Goal: Transaction & Acquisition: Purchase product/service

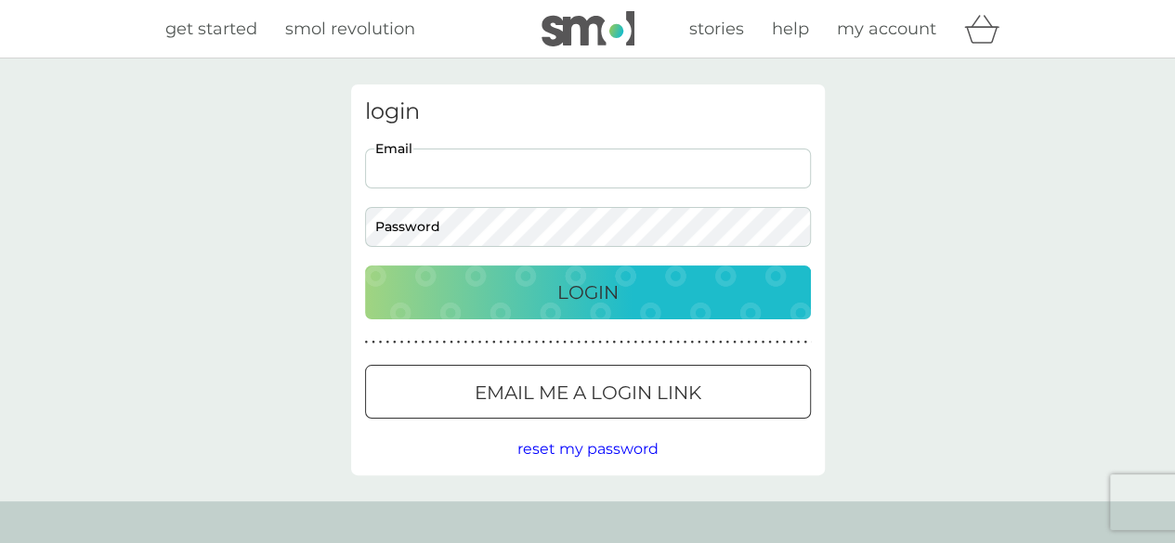
click at [458, 180] on input "Email" at bounding box center [588, 169] width 446 height 40
type input "alijaynesmith@gmail.com"
click at [567, 294] on p "Login" at bounding box center [587, 293] width 61 height 30
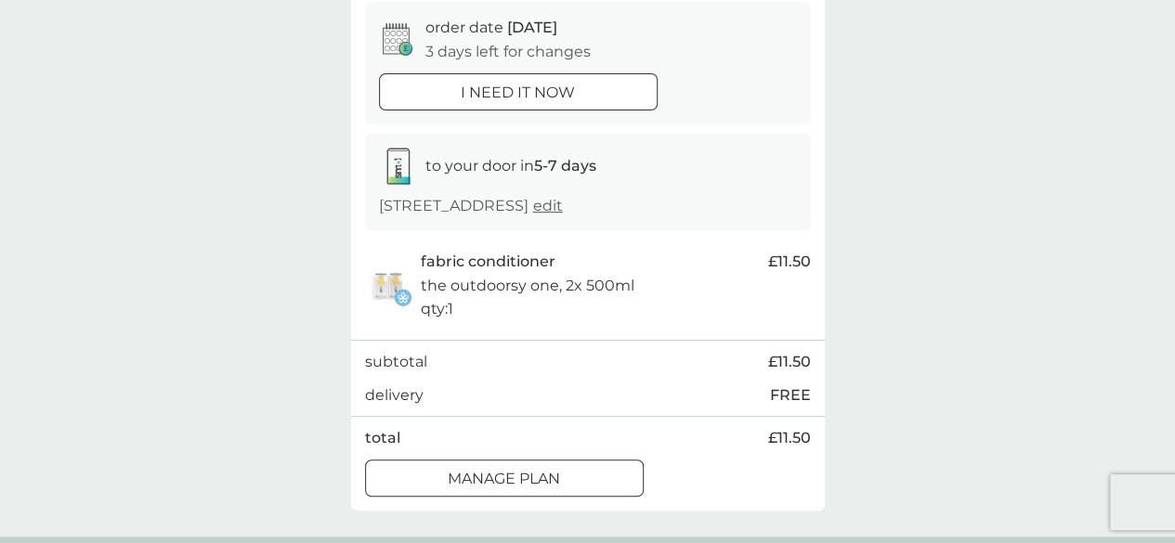
scroll to position [186, 0]
click at [565, 490] on div "Manage plan" at bounding box center [504, 477] width 277 height 24
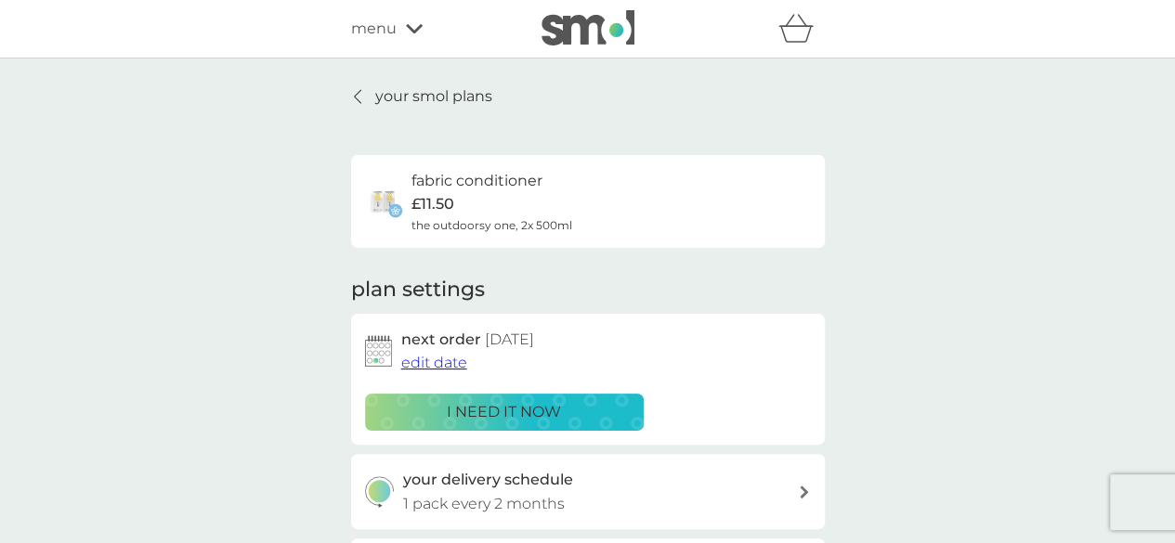
click at [425, 99] on p "your smol plans" at bounding box center [433, 97] width 117 height 24
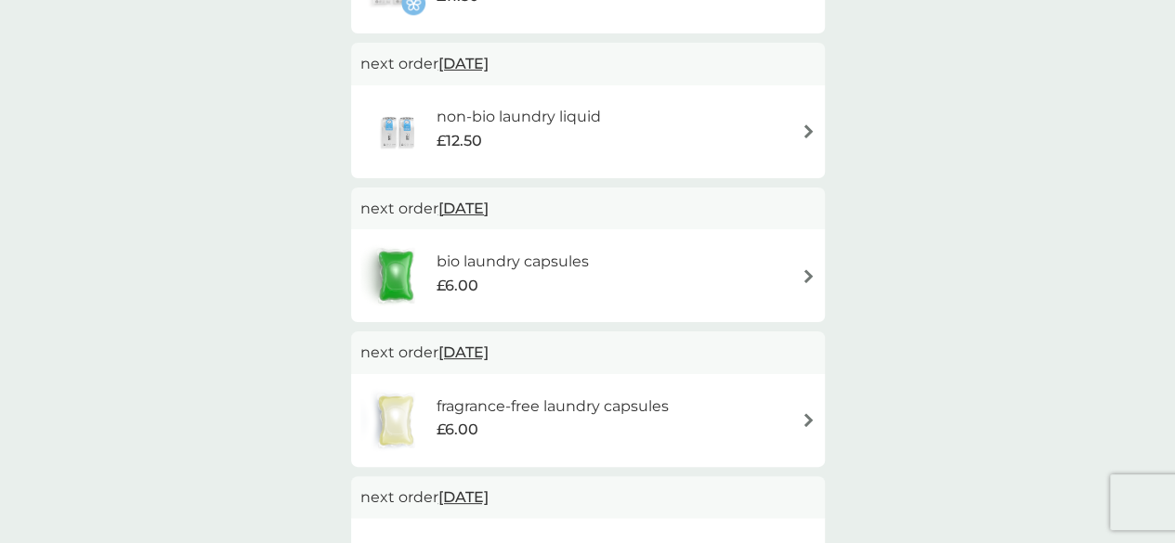
scroll to position [483, 0]
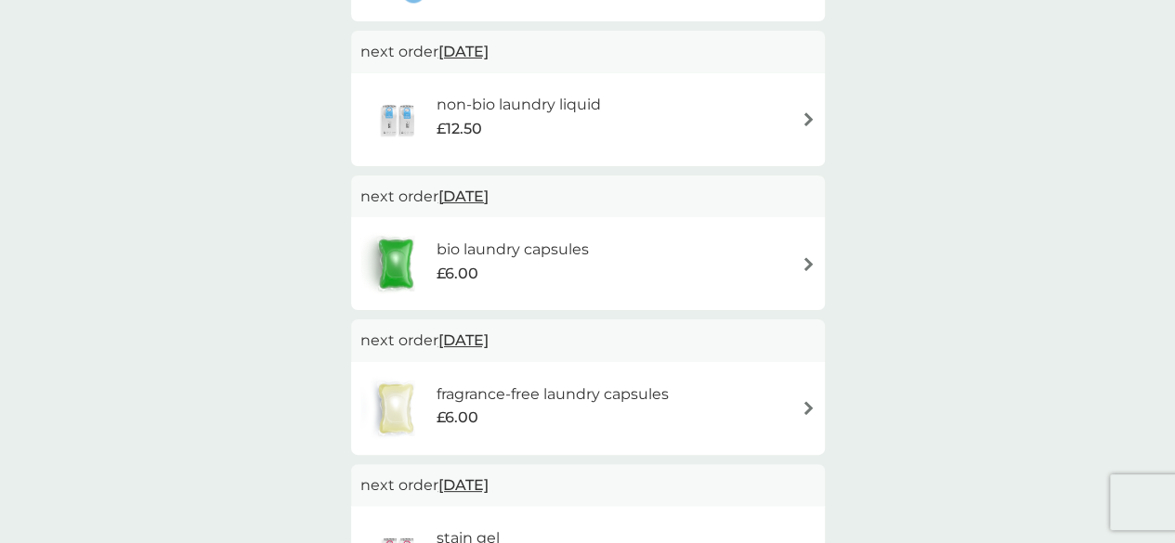
click at [576, 263] on div "£6.00" at bounding box center [512, 274] width 152 height 24
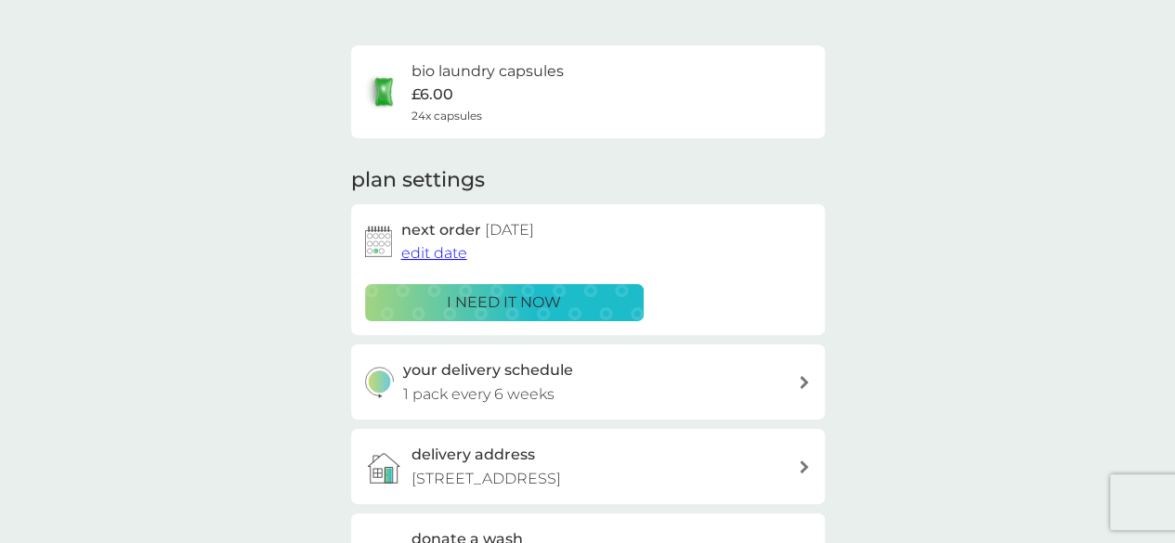
scroll to position [149, 0]
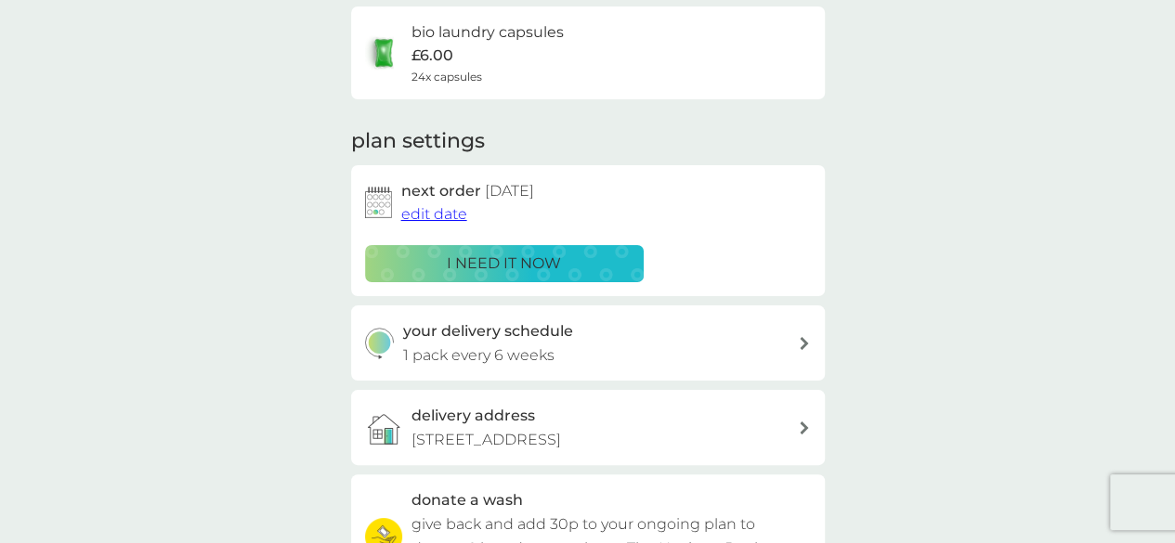
click at [673, 350] on div "your delivery schedule 1 pack every 6 weeks" at bounding box center [600, 343] width 395 height 47
select select "42"
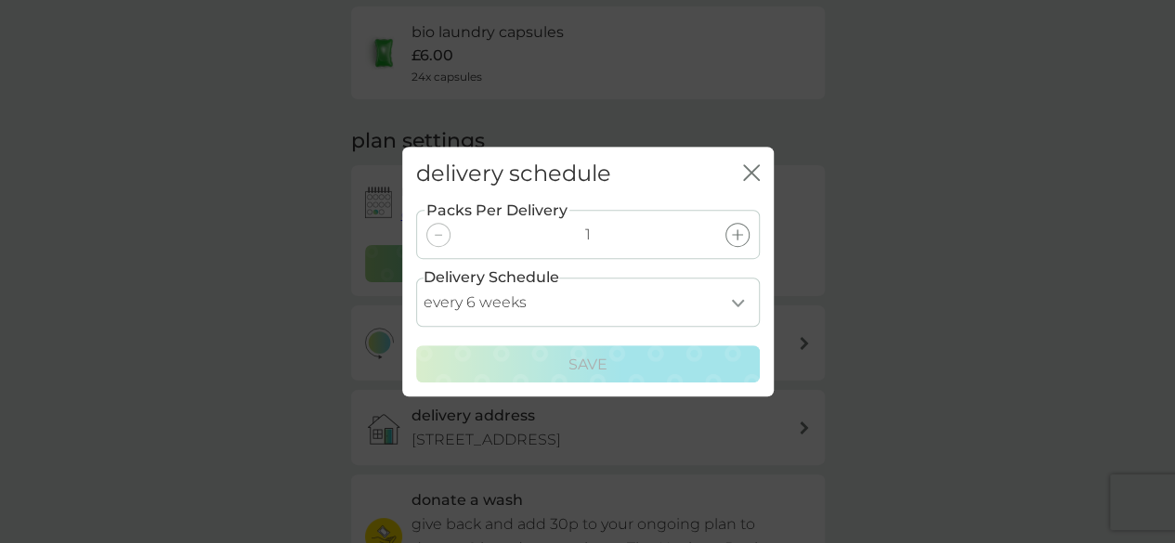
click at [738, 231] on icon at bounding box center [737, 234] width 11 height 11
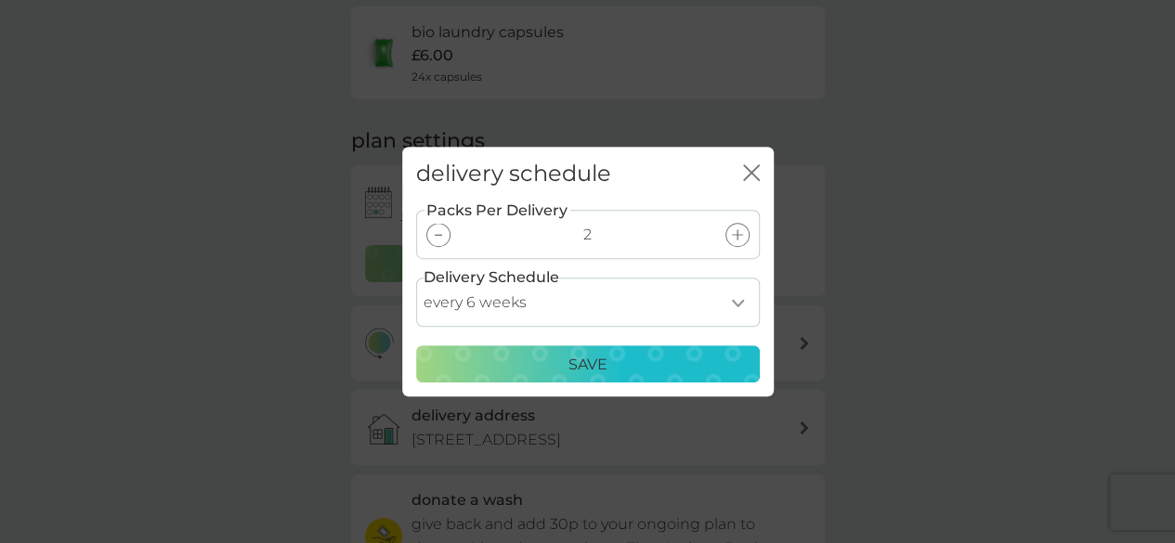
click at [569, 358] on p "Save" at bounding box center [588, 365] width 39 height 24
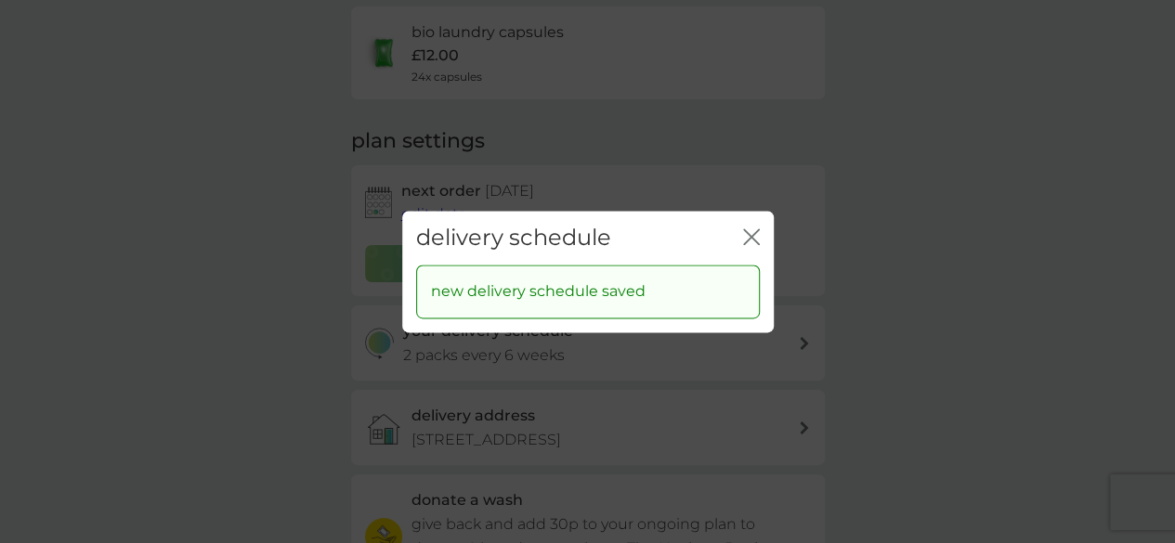
click at [748, 230] on icon "close" at bounding box center [751, 237] width 17 height 17
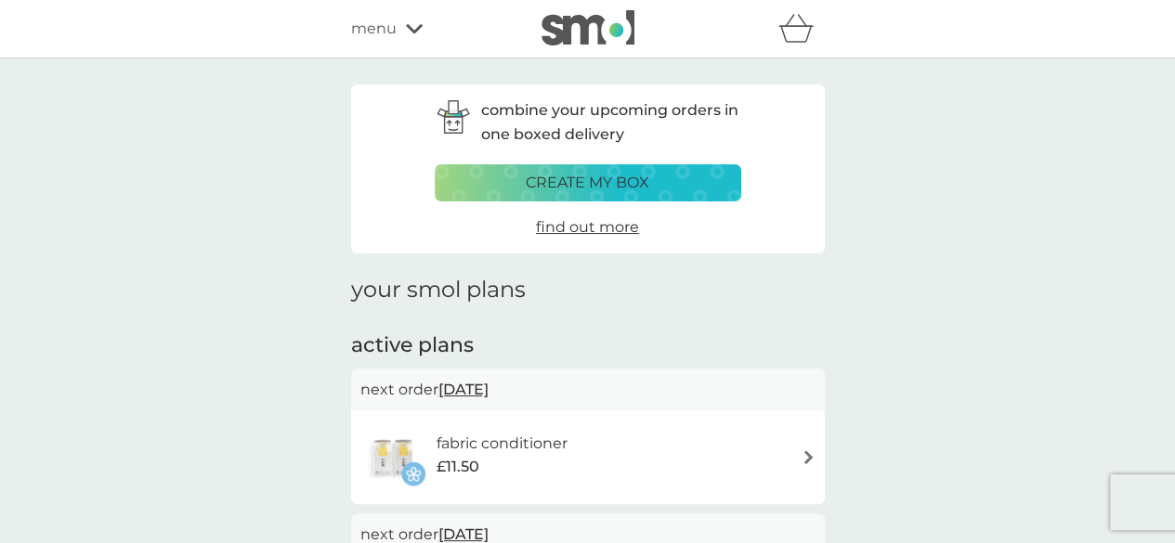
click at [600, 184] on p "create my box" at bounding box center [588, 183] width 124 height 24
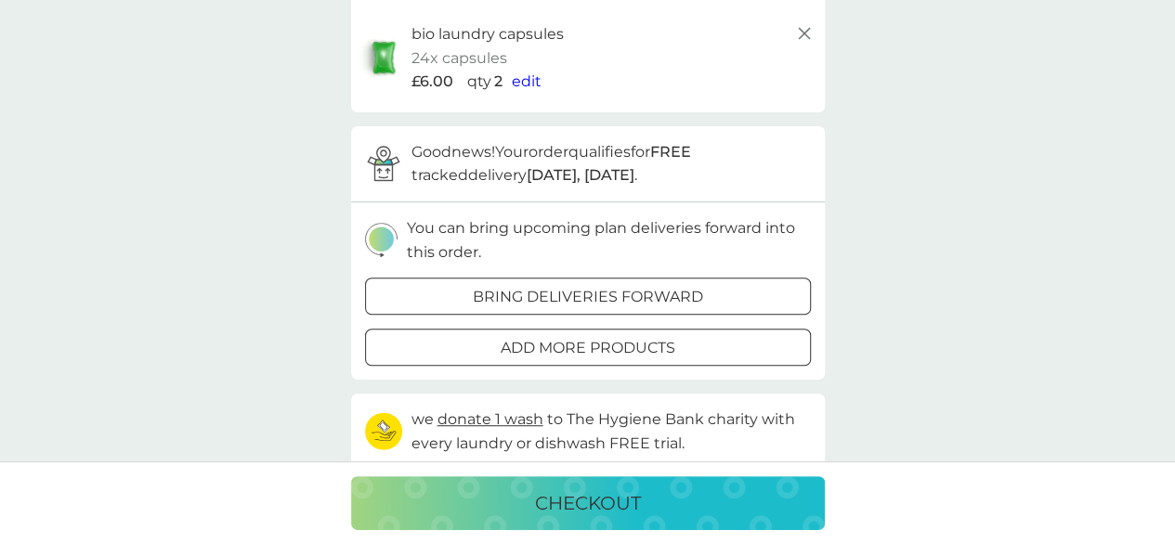
scroll to position [409, 0]
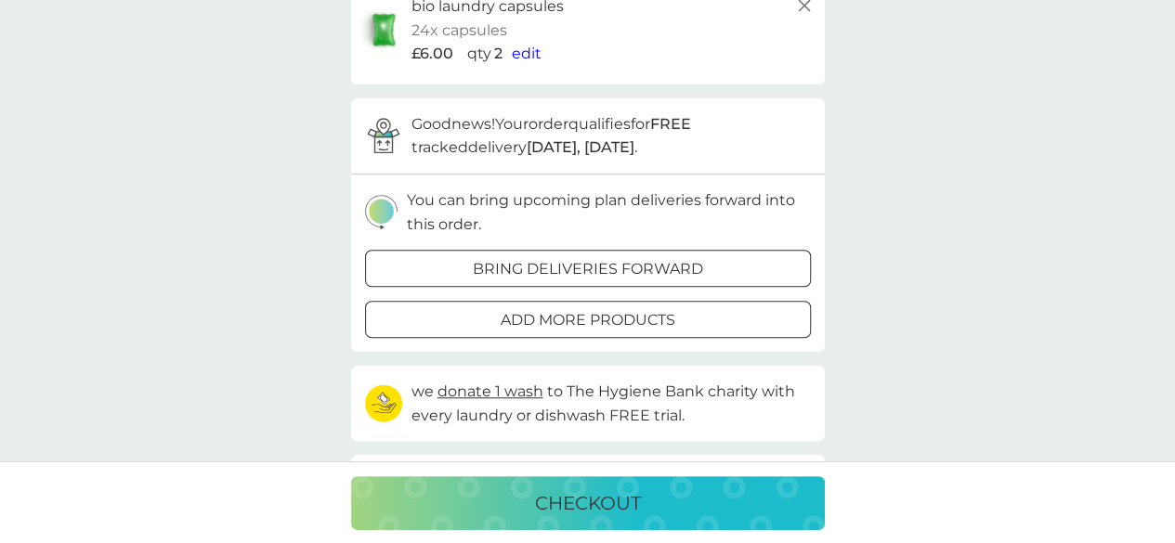
click at [595, 310] on div at bounding box center [588, 320] width 67 height 20
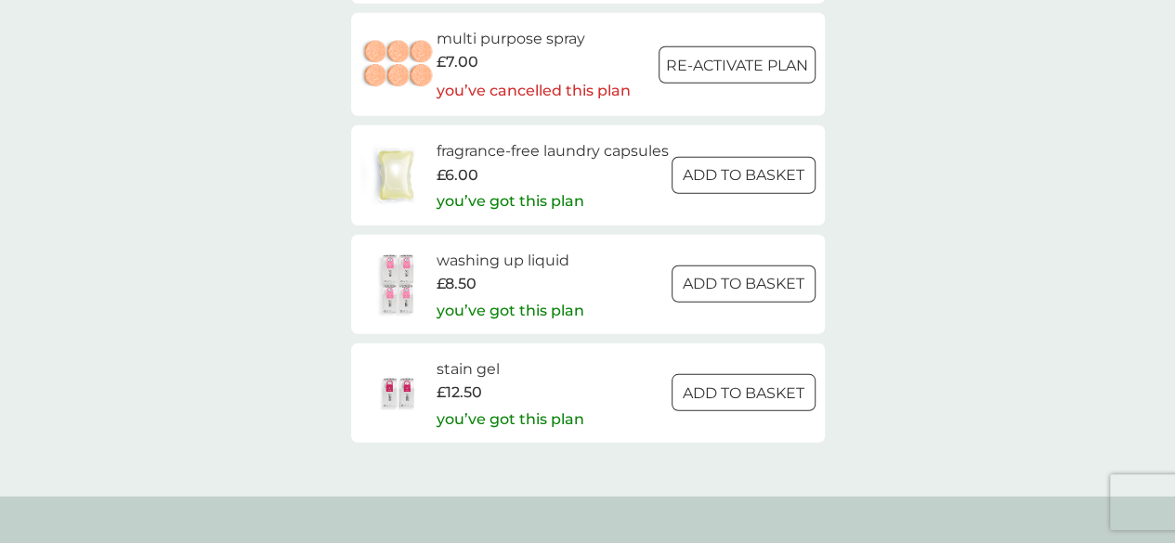
scroll to position [2564, 0]
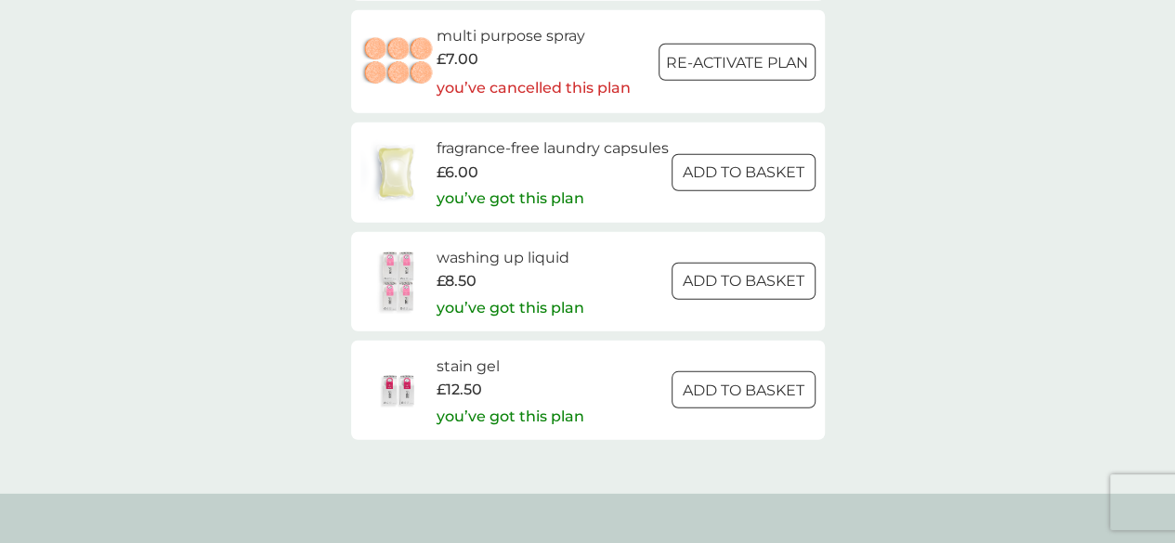
click at [691, 294] on p "ADD TO BASKET" at bounding box center [744, 281] width 122 height 24
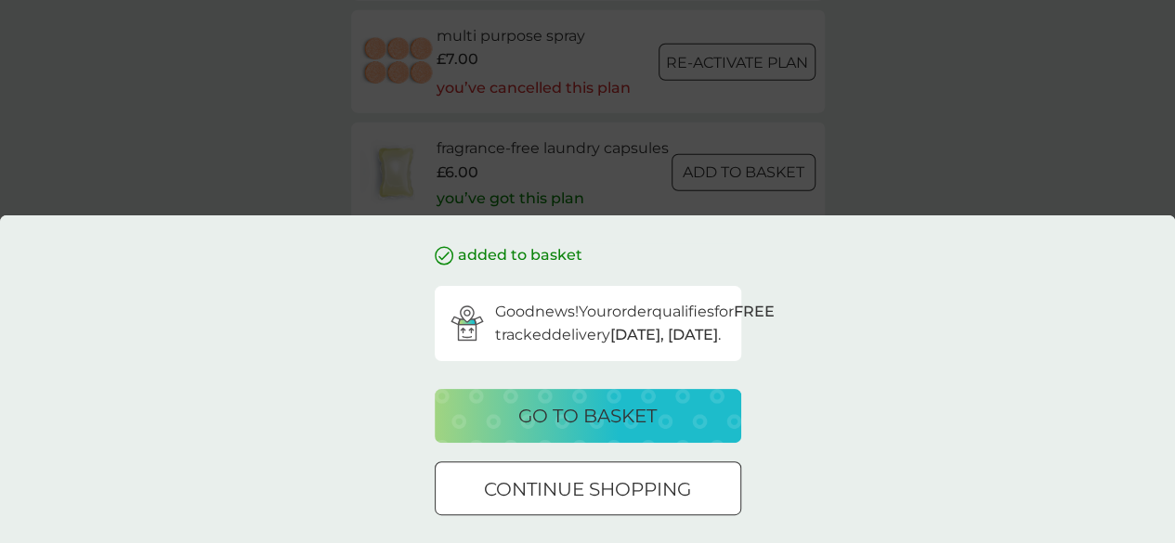
click at [975, 114] on div "added to basket Good news! Your order qualifies for FREE tracked delivery [DATE…" at bounding box center [587, 271] width 1175 height 543
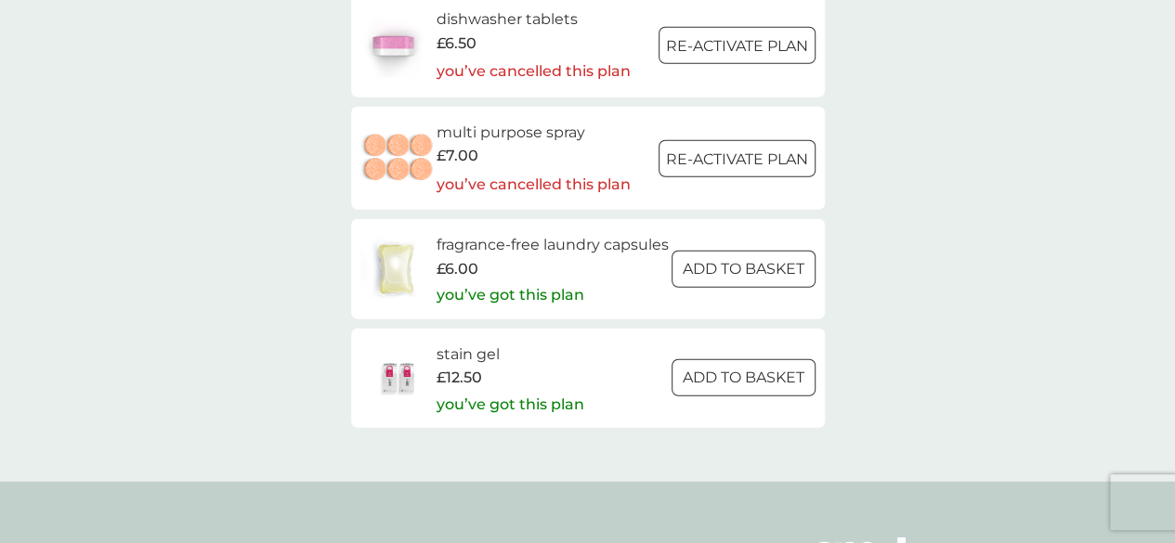
scroll to position [2458, 0]
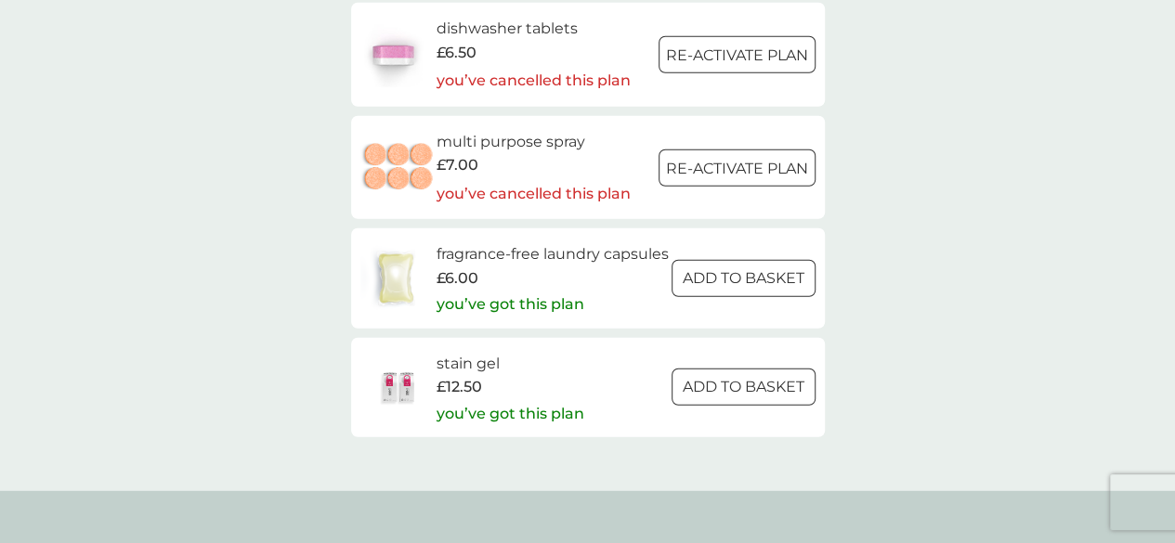
click at [739, 289] on div at bounding box center [743, 279] width 67 height 20
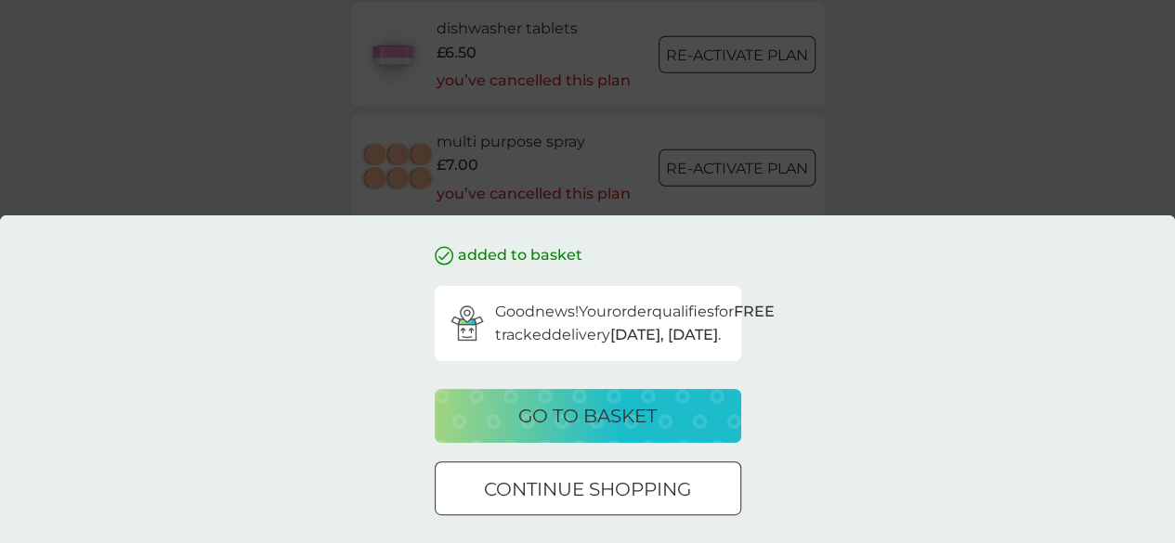
click at [892, 140] on div "added to basket Good news! Your order qualifies for FREE tracked delivery [DATE…" at bounding box center [587, 271] width 1175 height 543
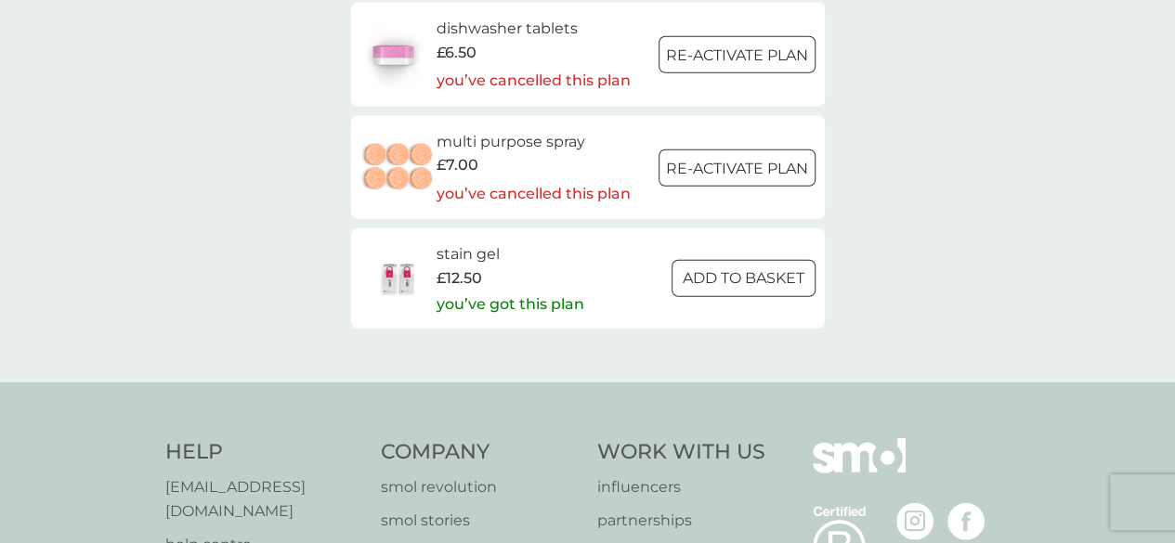
click at [721, 278] on div at bounding box center [721, 278] width 0 height 0
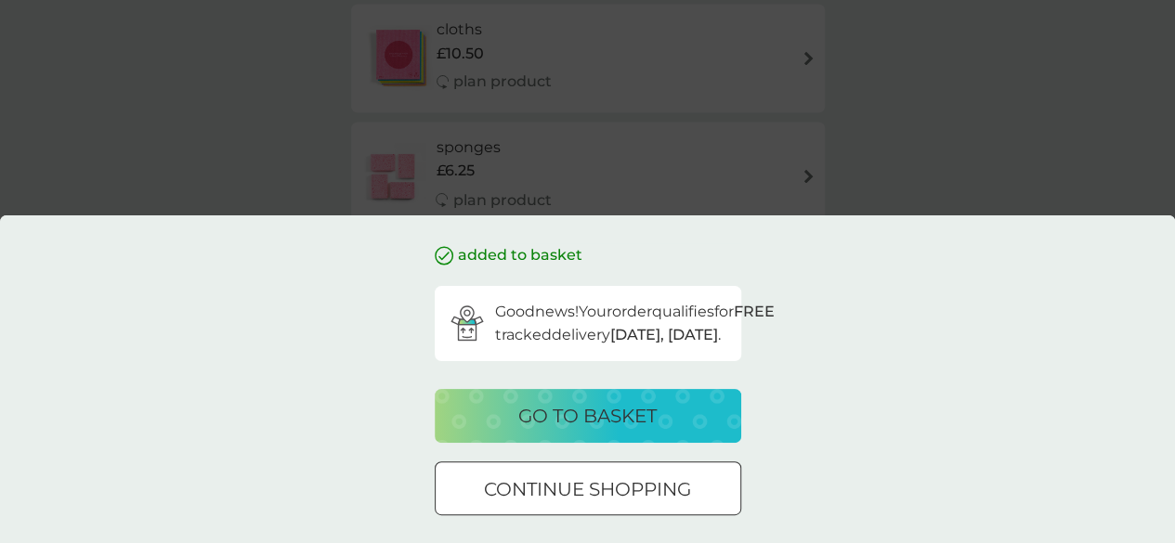
scroll to position [1570, 0]
click at [981, 78] on div "added to basket Good news! Your order qualifies for FREE tracked delivery [DATE…" at bounding box center [587, 271] width 1175 height 543
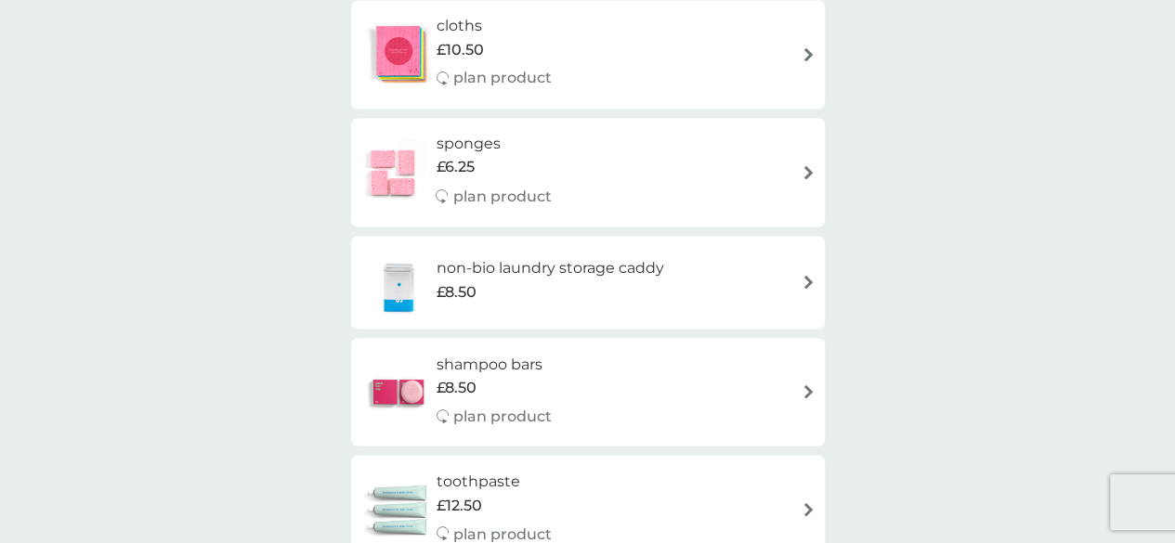
click at [680, 168] on div "sponges £6.25 plan product" at bounding box center [587, 172] width 455 height 81
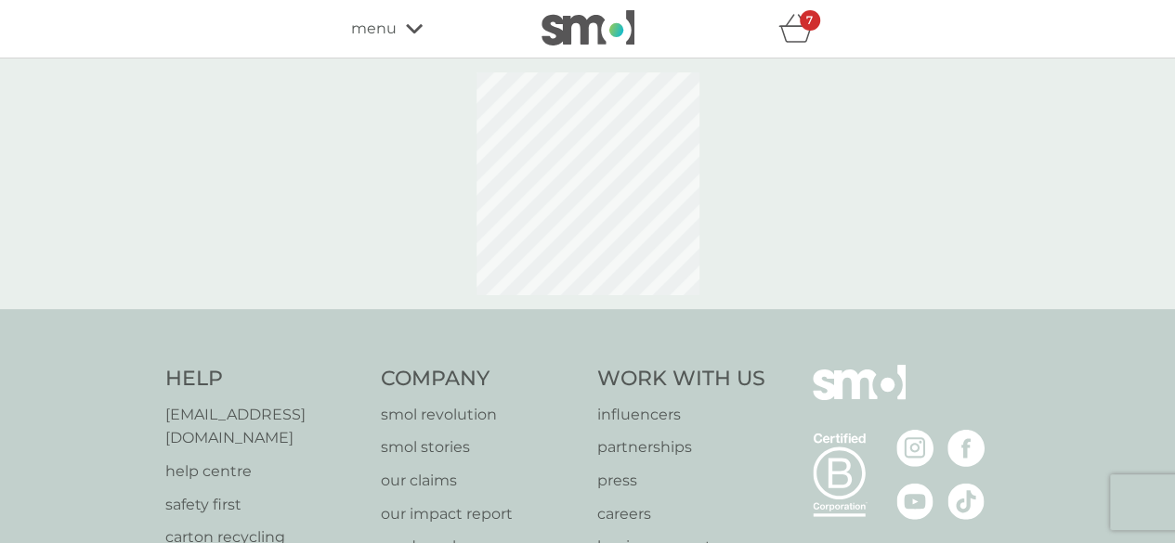
select select "63"
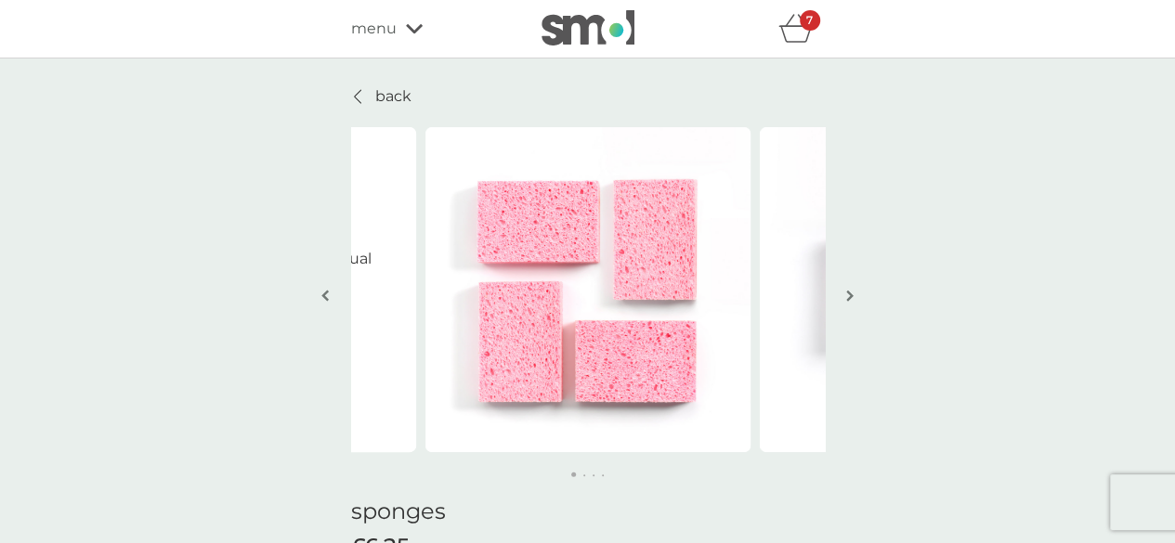
click at [846, 300] on img "button" at bounding box center [849, 296] width 7 height 14
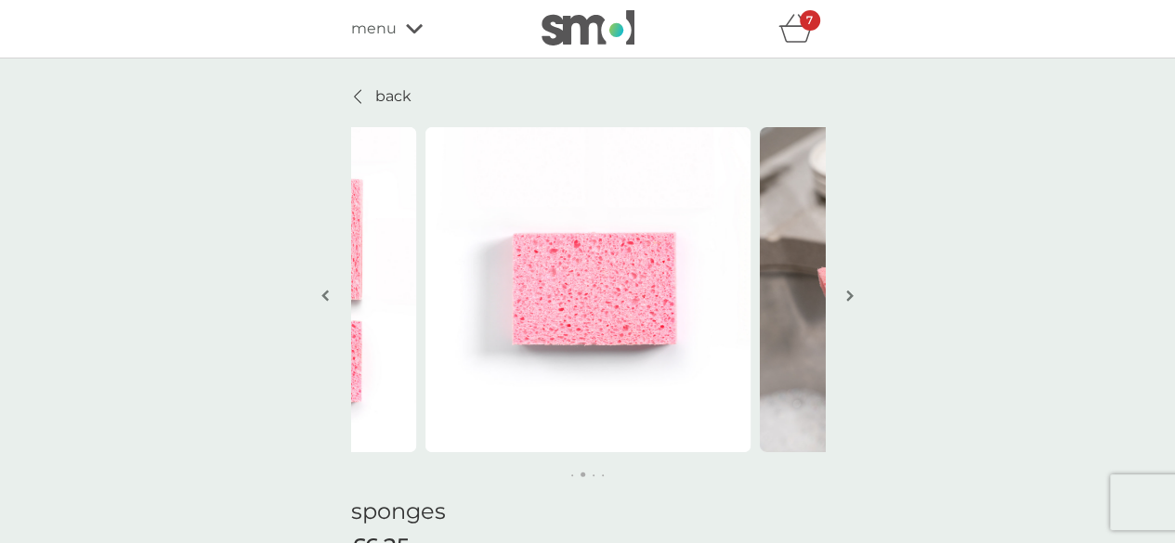
click at [846, 300] on img "button" at bounding box center [849, 296] width 7 height 14
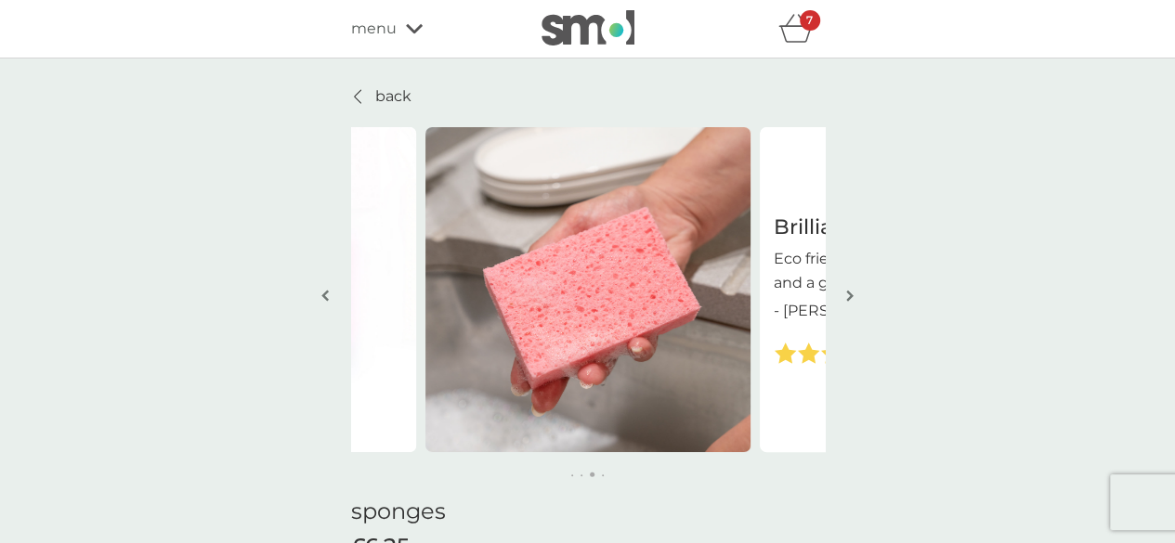
click at [846, 300] on img "button" at bounding box center [849, 296] width 7 height 14
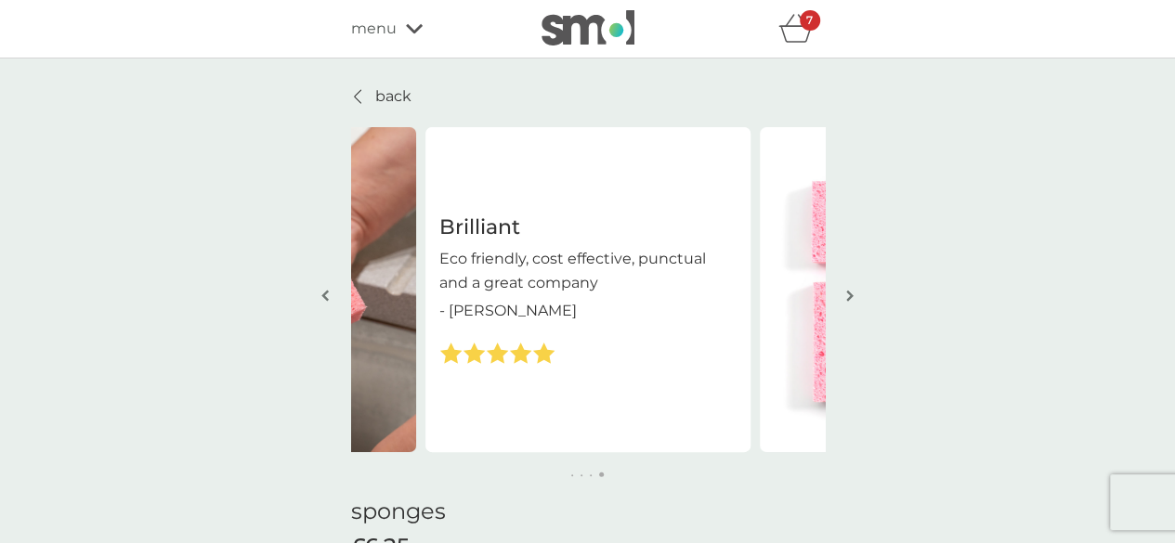
click at [846, 300] on img "button" at bounding box center [849, 296] width 7 height 14
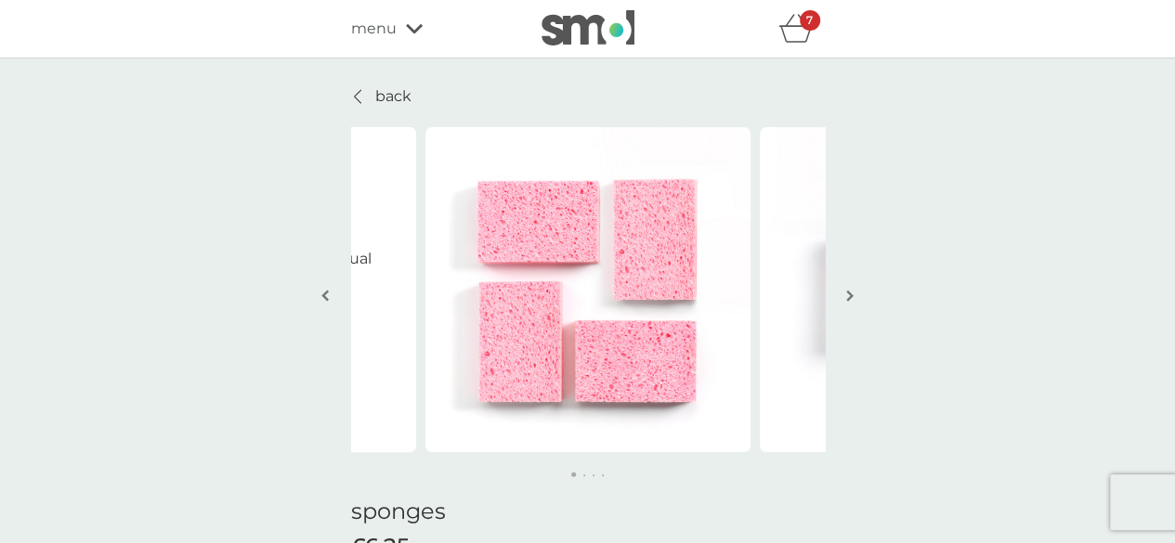
click at [846, 300] on img "button" at bounding box center [849, 296] width 7 height 14
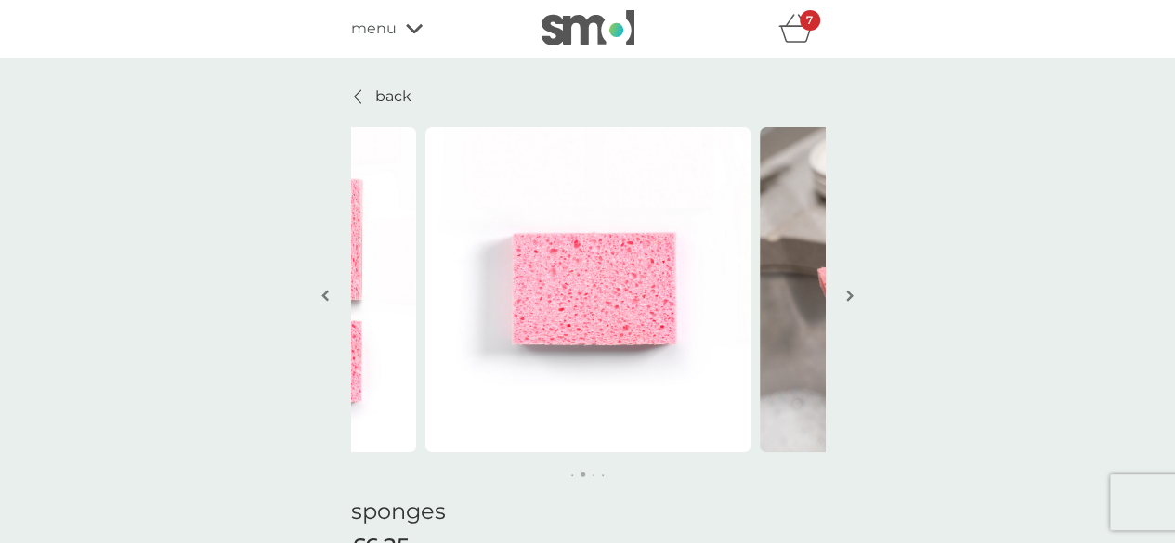
click at [846, 300] on img "button" at bounding box center [849, 296] width 7 height 14
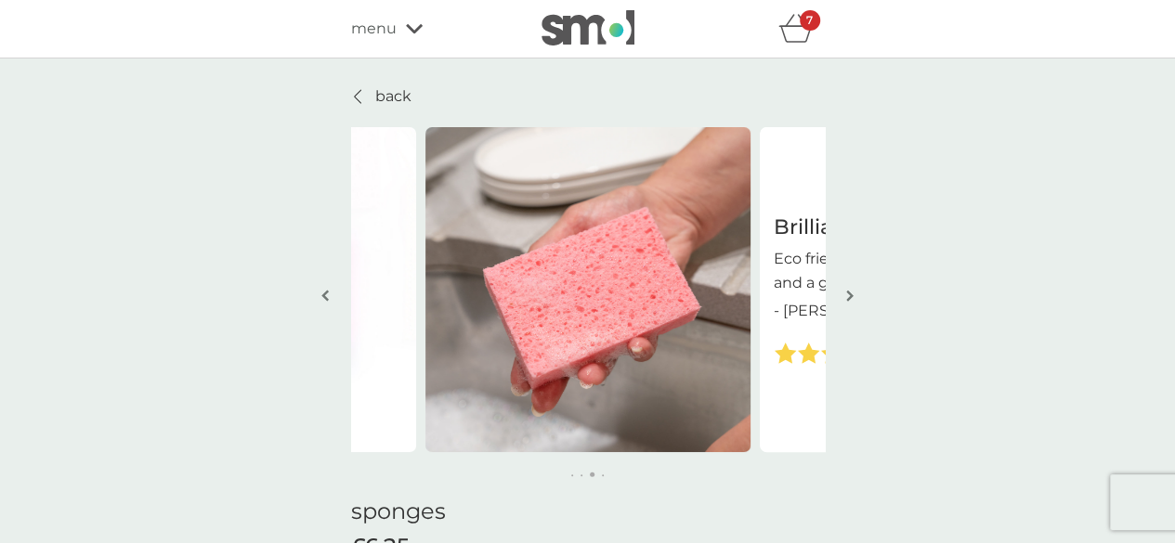
click at [846, 300] on img "button" at bounding box center [849, 296] width 7 height 14
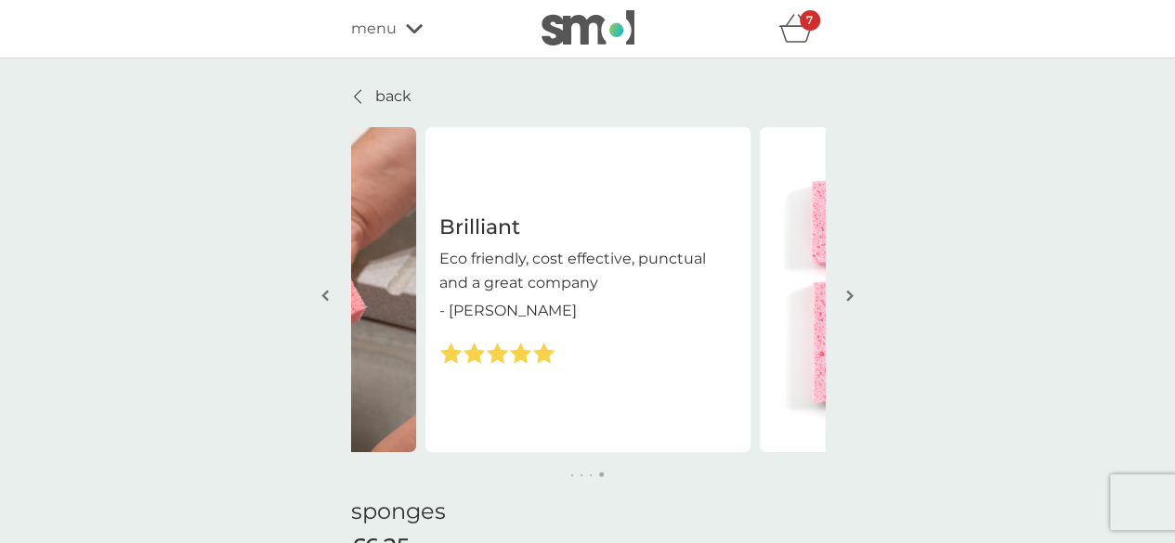
click at [383, 98] on p "back" at bounding box center [393, 97] width 36 height 24
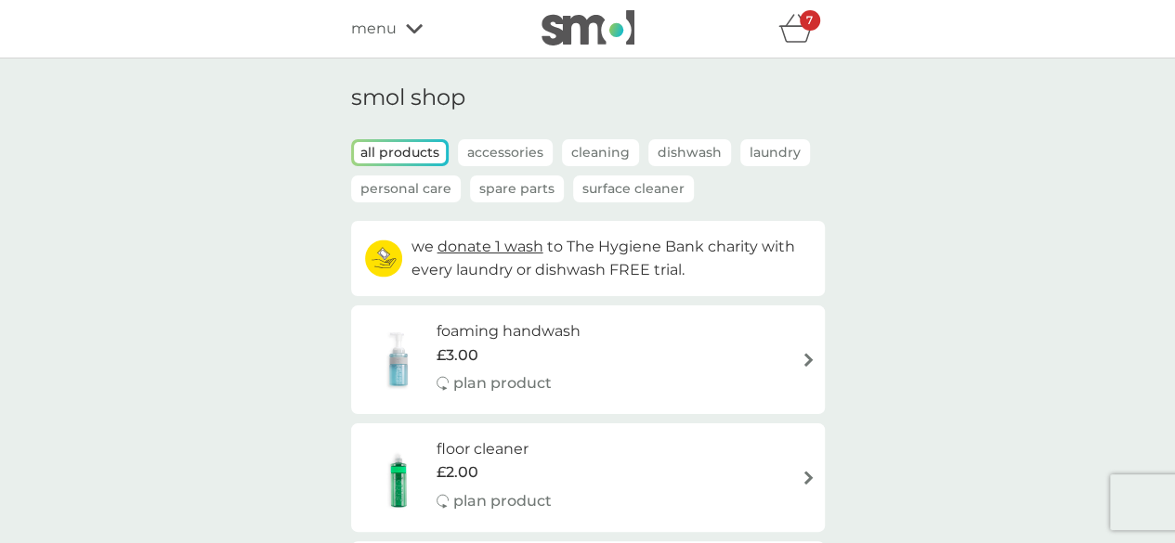
click at [510, 348] on div "£3.00" at bounding box center [509, 356] width 144 height 24
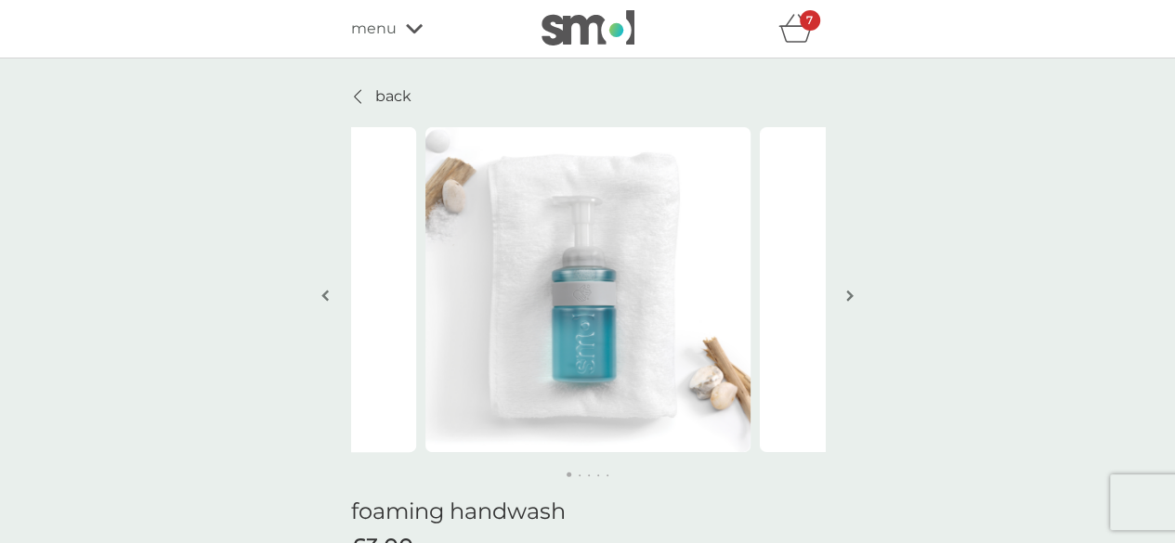
click at [851, 304] on button "button" at bounding box center [850, 297] width 14 height 93
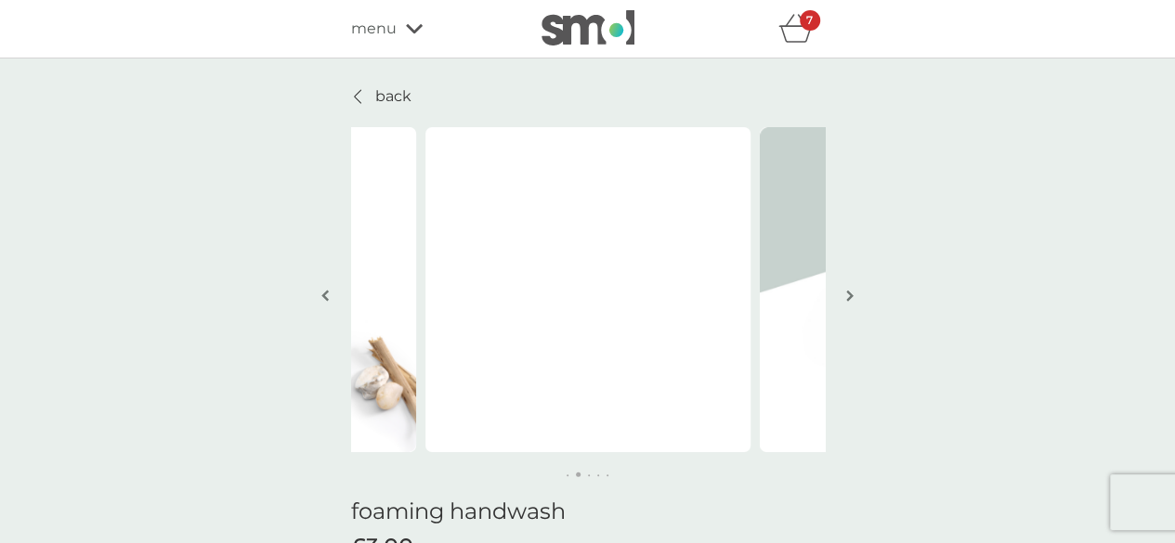
click at [851, 304] on button "button" at bounding box center [850, 297] width 14 height 93
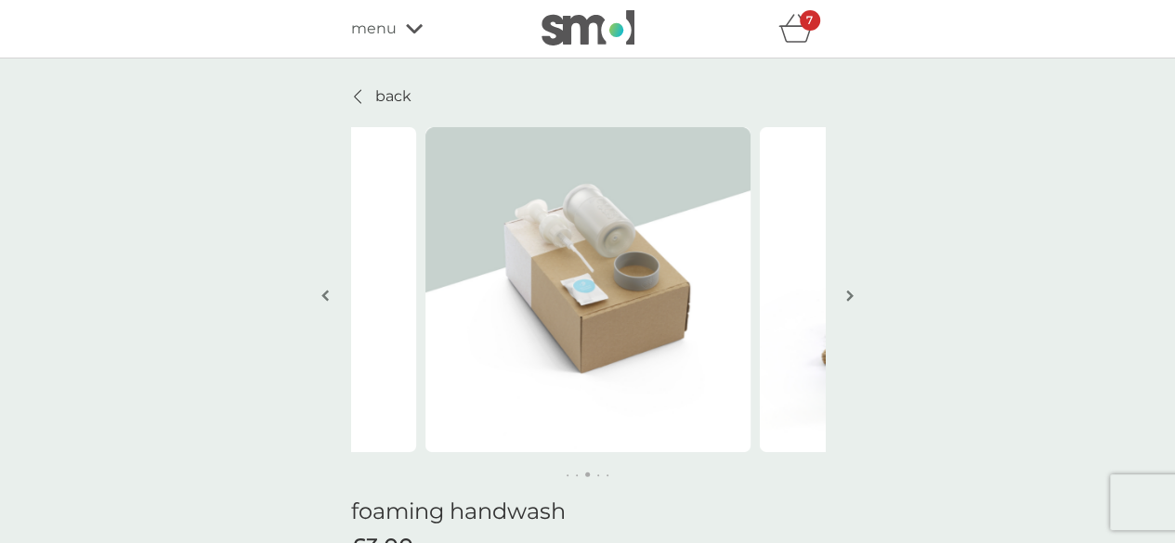
click at [851, 304] on button "button" at bounding box center [850, 297] width 14 height 93
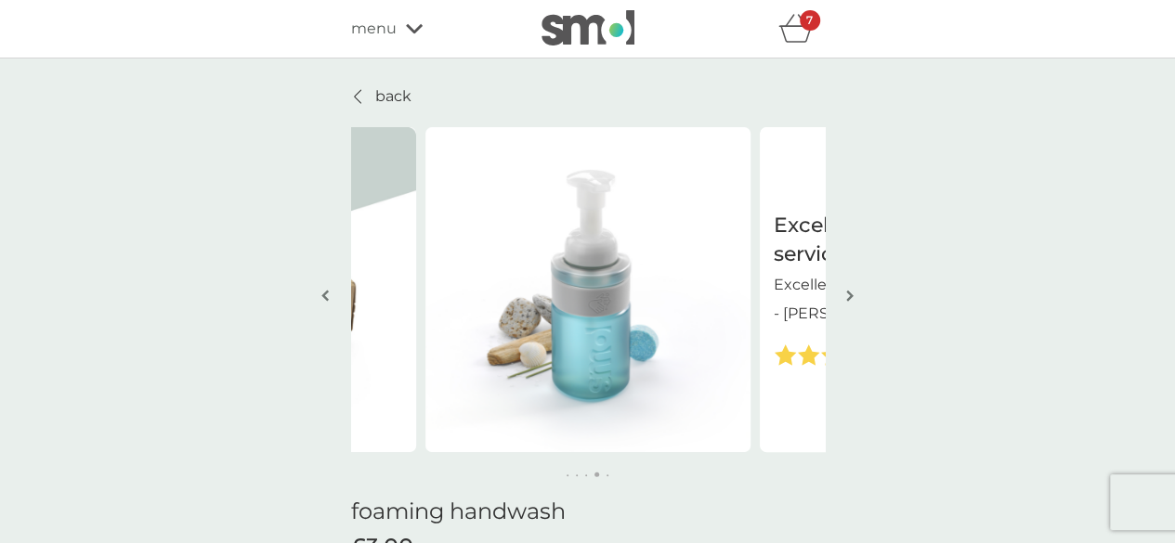
click at [851, 304] on button "button" at bounding box center [850, 297] width 14 height 93
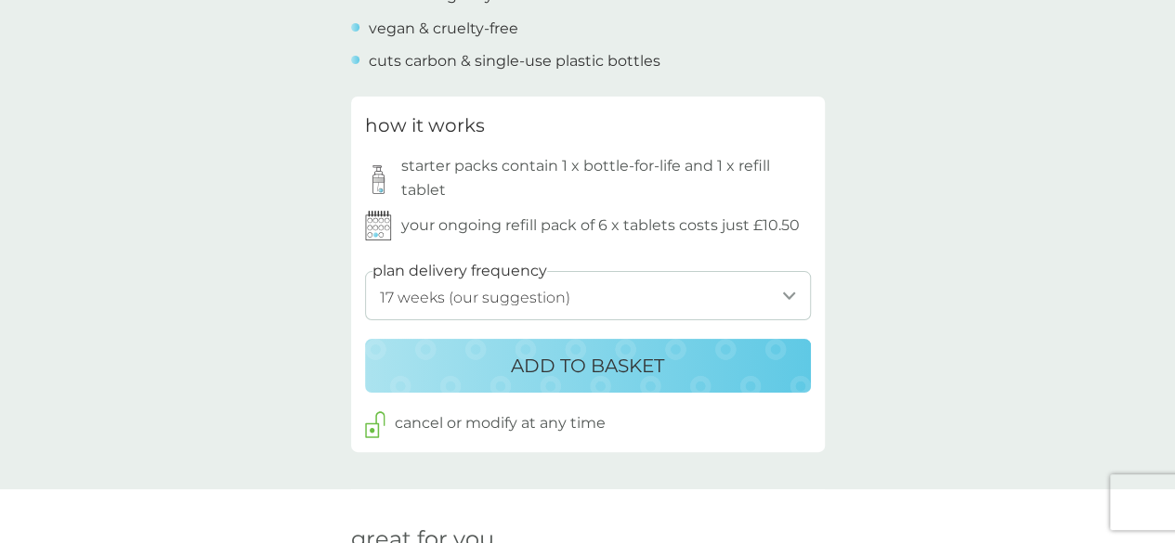
scroll to position [918, 0]
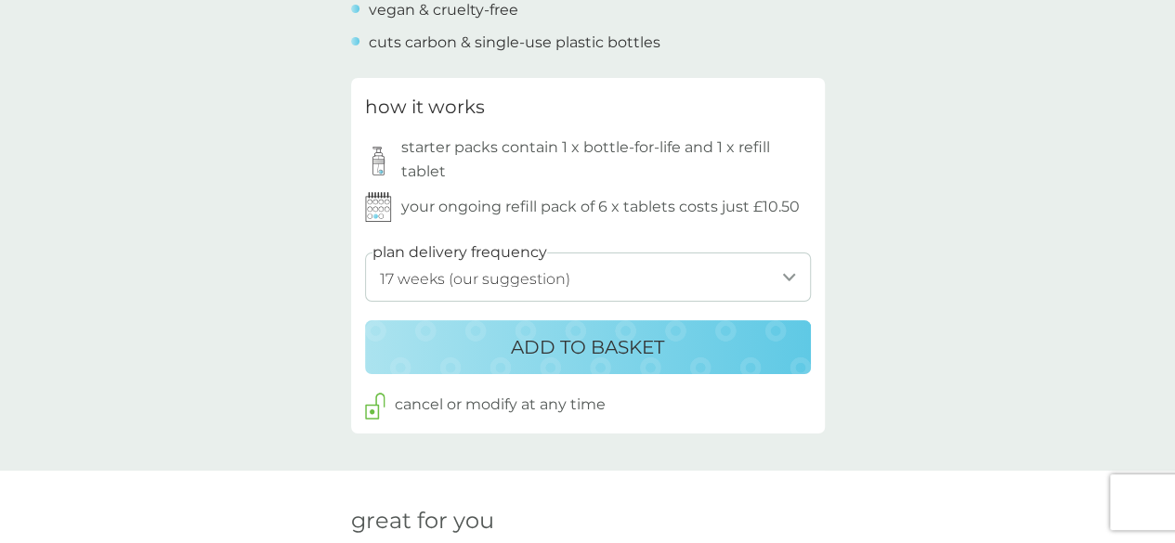
click at [622, 350] on p "ADD TO BASKET" at bounding box center [587, 348] width 153 height 30
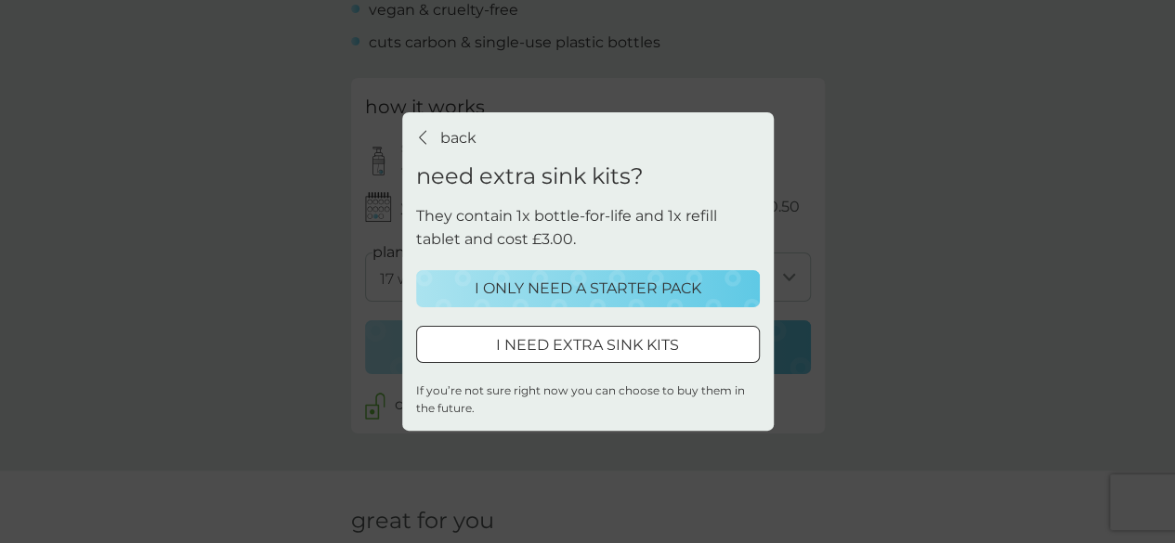
click at [974, 272] on div "back back need extra sink kits? They contain 1x bottle-for-life and 1x refill t…" at bounding box center [587, 271] width 1175 height 543
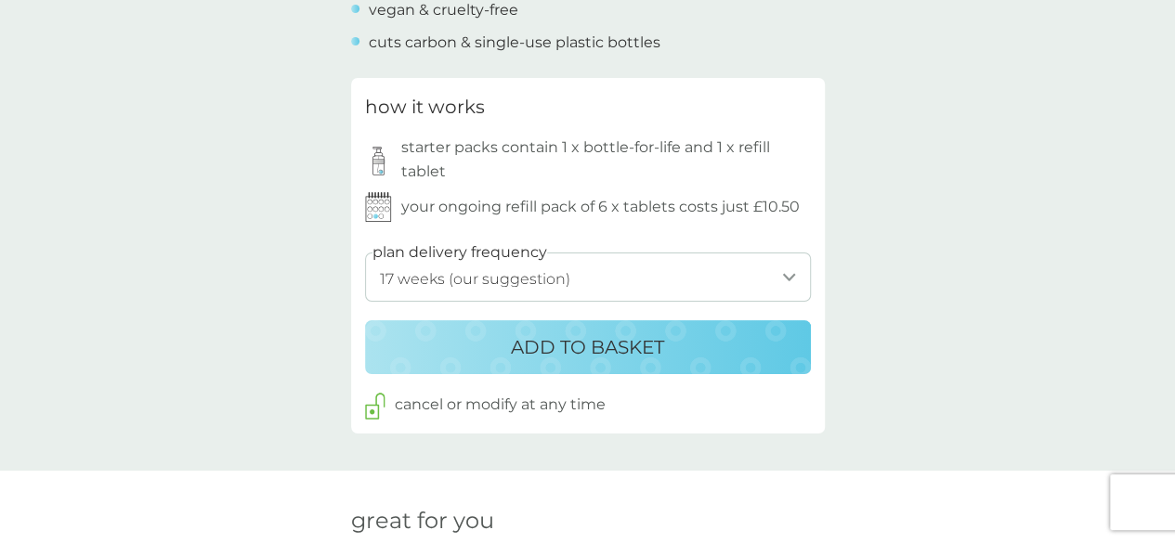
click at [752, 266] on select "1 week 2 weeks 3 weeks 4 weeks 5 weeks 6 weeks 7 weeks 8 weeks 9 weeks 10 weeks…" at bounding box center [588, 277] width 446 height 49
select select "182"
click at [365, 253] on select "1 week 2 weeks 3 weeks 4 weeks 5 weeks 6 weeks 7 weeks 8 weeks 9 weeks 10 weeks…" at bounding box center [588, 277] width 446 height 49
click at [598, 352] on p "ADD TO BASKET" at bounding box center [587, 348] width 153 height 30
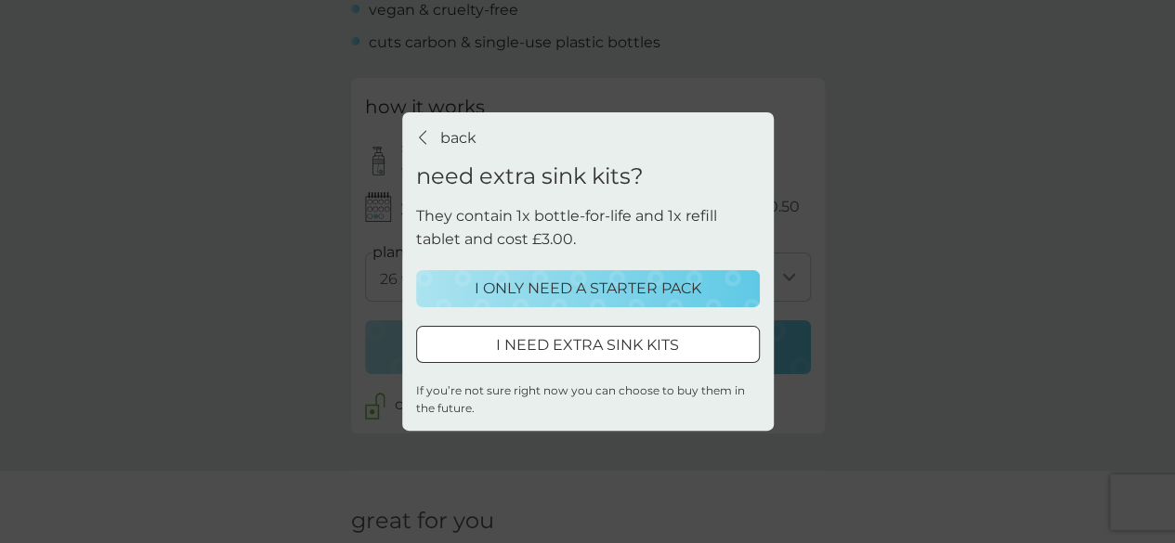
click at [606, 287] on p "I ONLY NEED A STARTER PACK" at bounding box center [588, 289] width 227 height 24
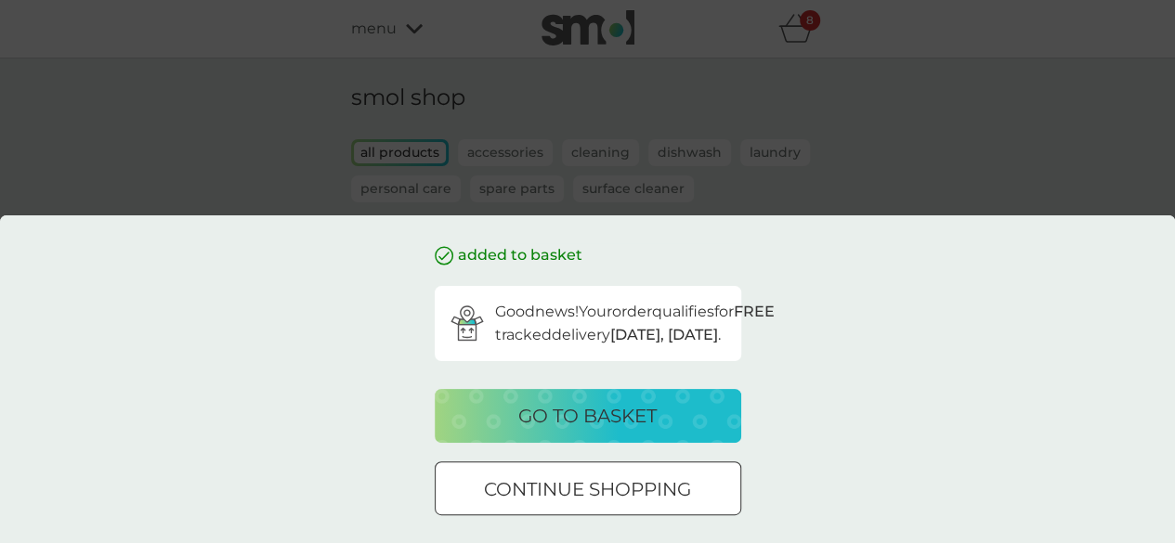
click at [894, 120] on div "added to basket Good news! Your order qualifies for FREE tracked delivery [DATE…" at bounding box center [587, 271] width 1175 height 543
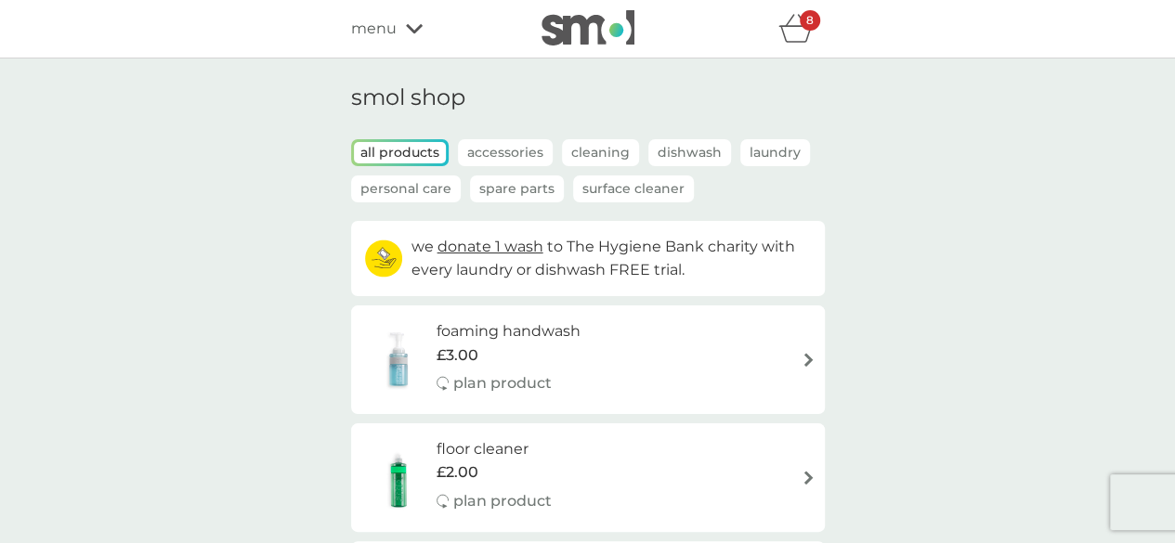
click at [801, 27] on div "8" at bounding box center [810, 20] width 20 height 20
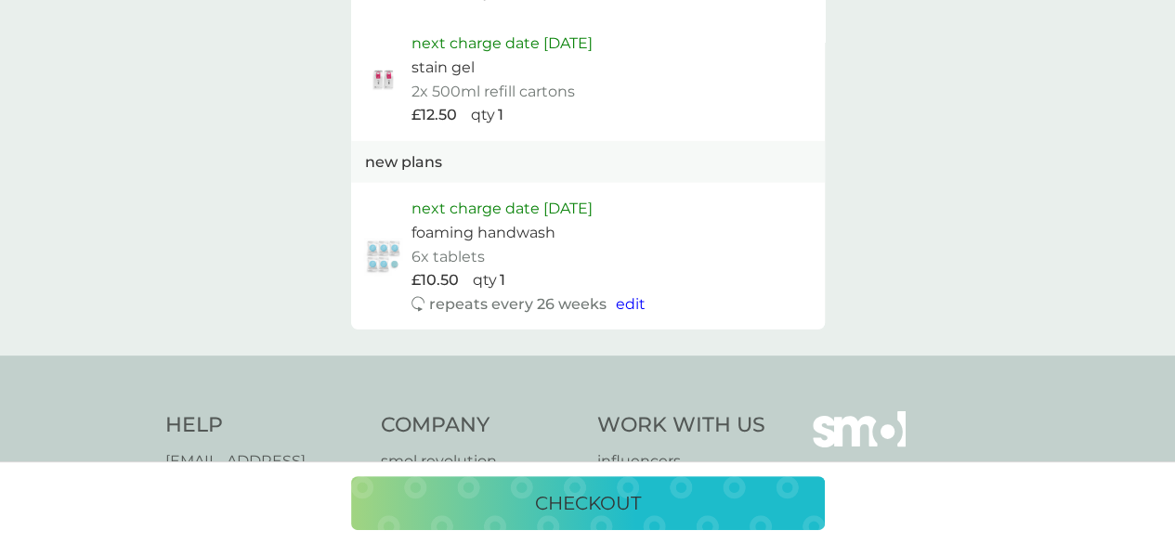
scroll to position [2177, 0]
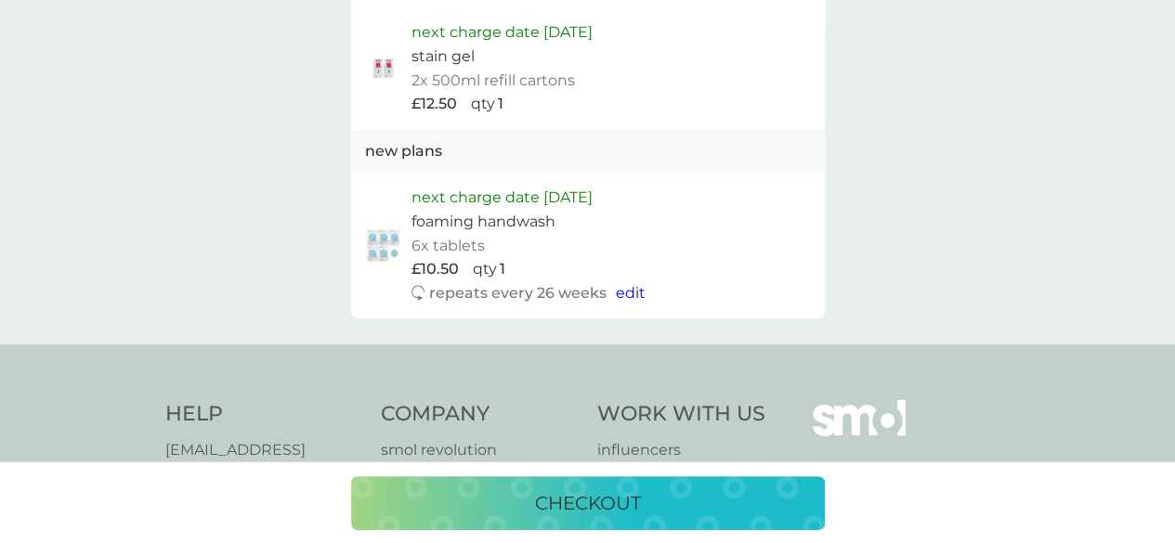
click at [561, 509] on p "checkout" at bounding box center [588, 504] width 106 height 30
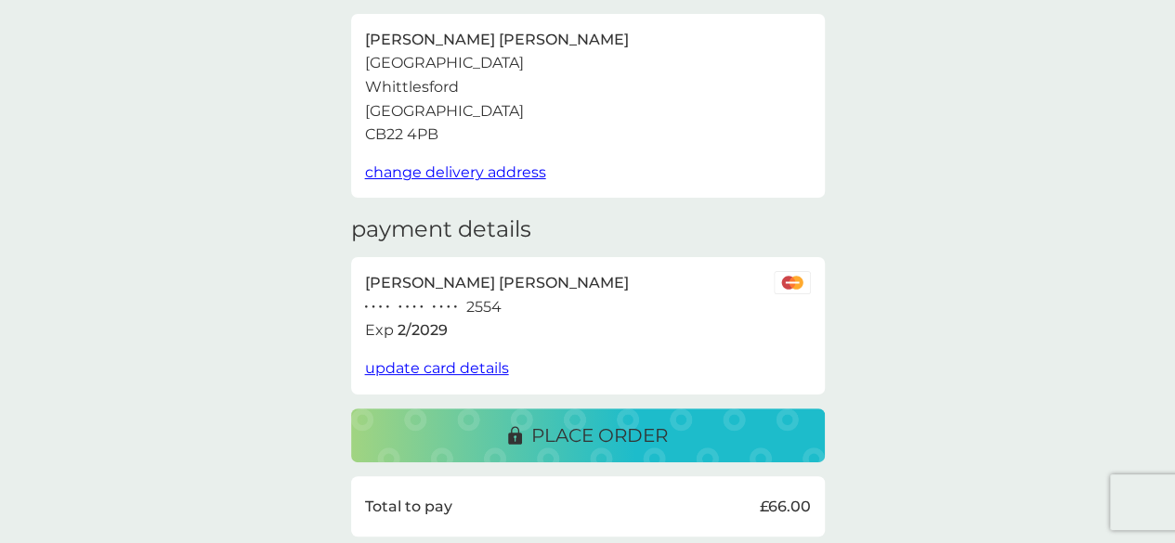
scroll to position [134, 0]
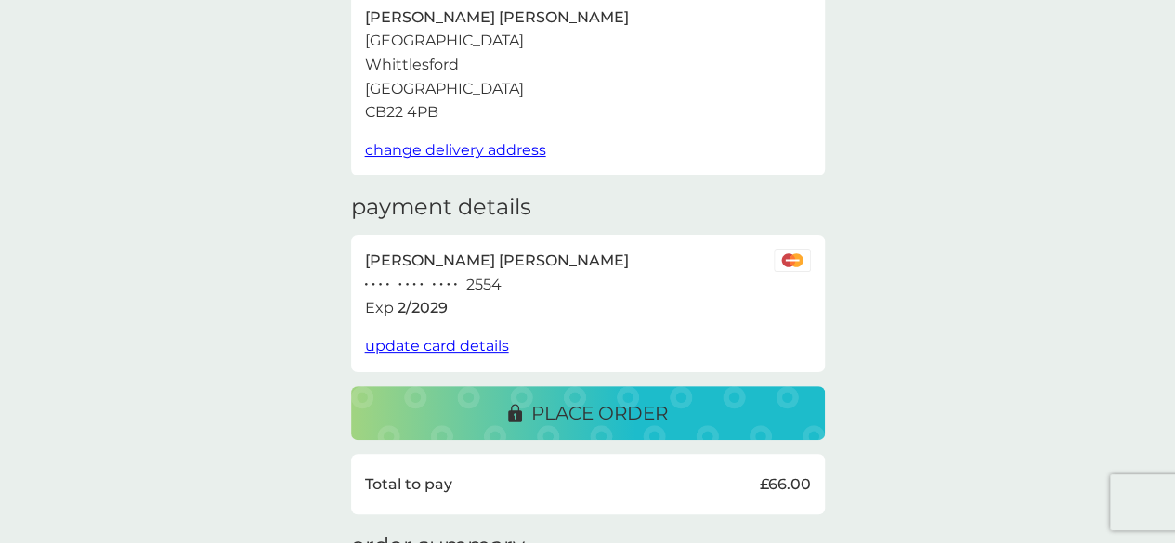
click at [596, 393] on button "place order" at bounding box center [588, 413] width 474 height 54
